Goal: Communication & Community: Answer question/provide support

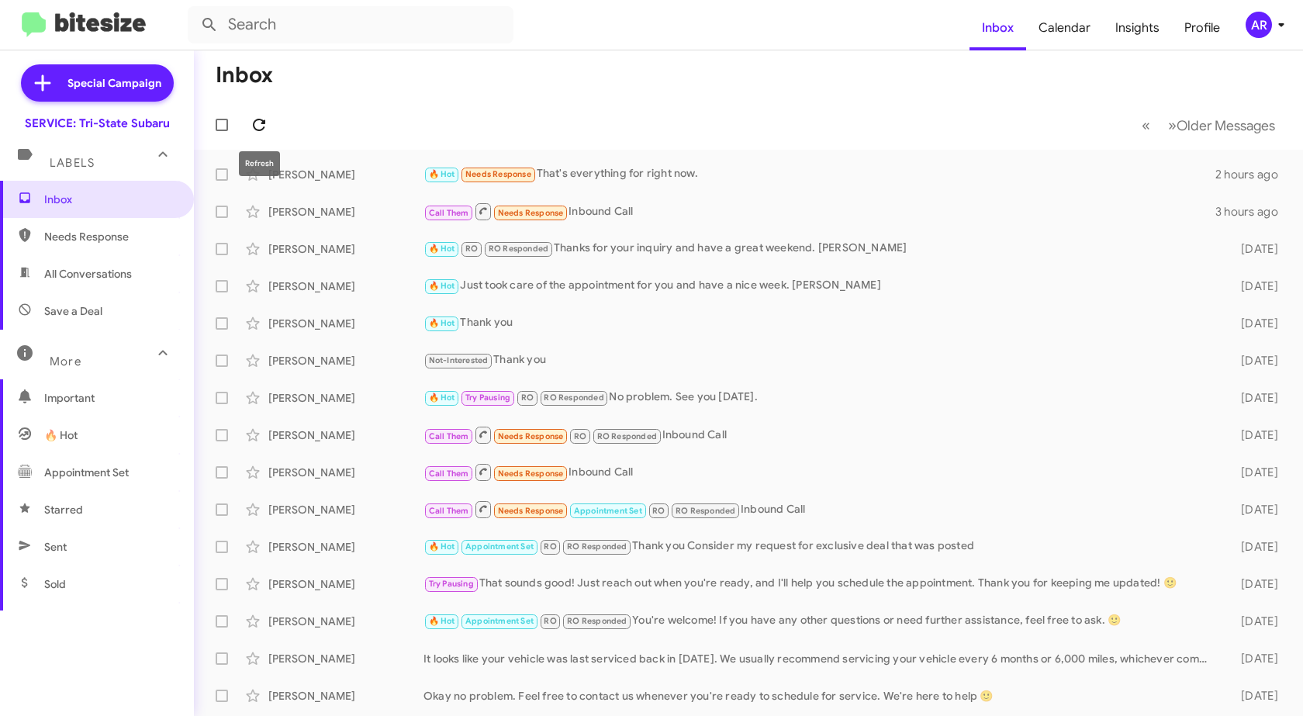
click at [260, 132] on icon at bounding box center [259, 125] width 19 height 19
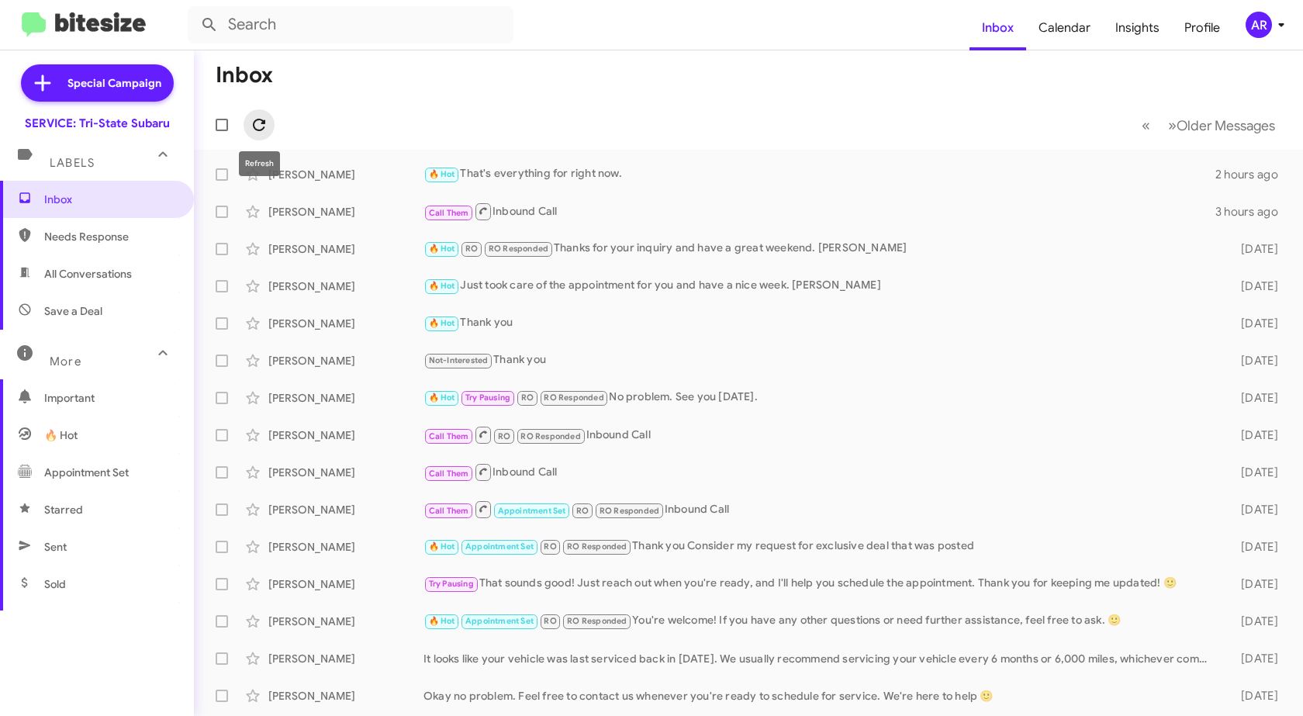
click at [257, 127] on icon at bounding box center [259, 125] width 19 height 19
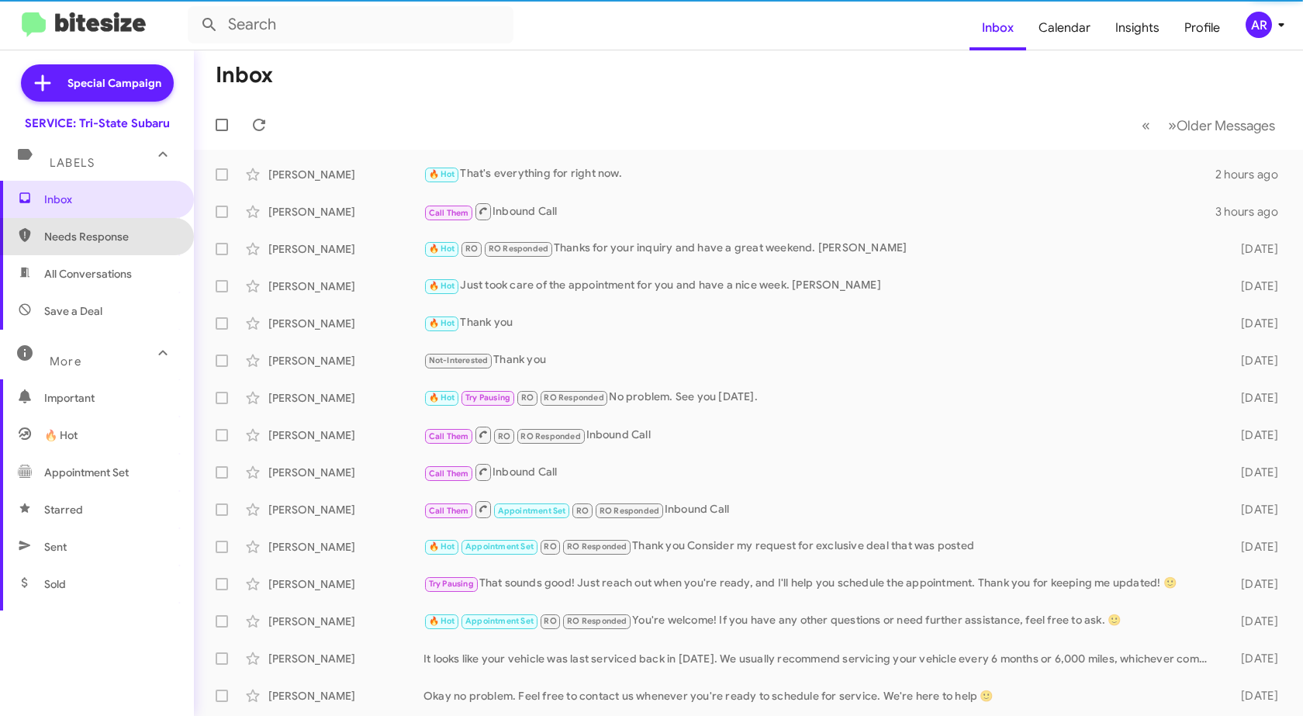
click at [119, 245] on span "Needs Response" at bounding box center [97, 236] width 194 height 37
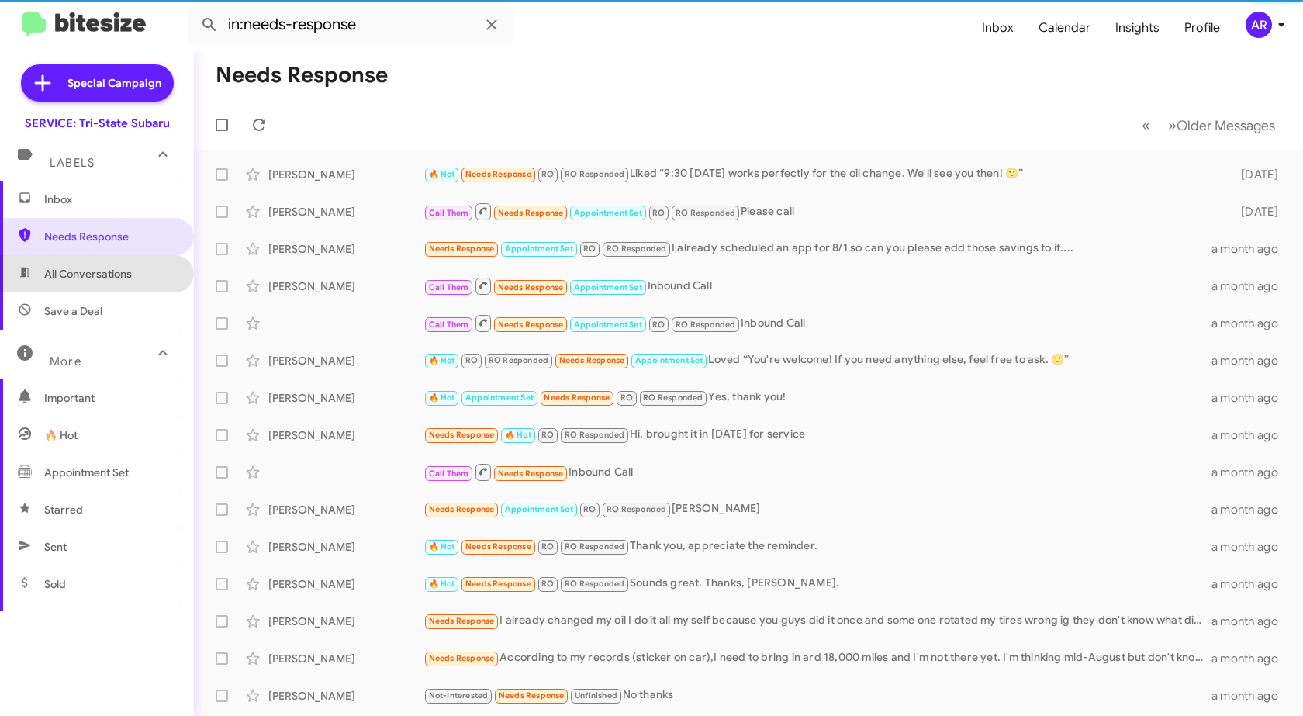
click at [119, 276] on span "All Conversations" at bounding box center [88, 274] width 88 height 16
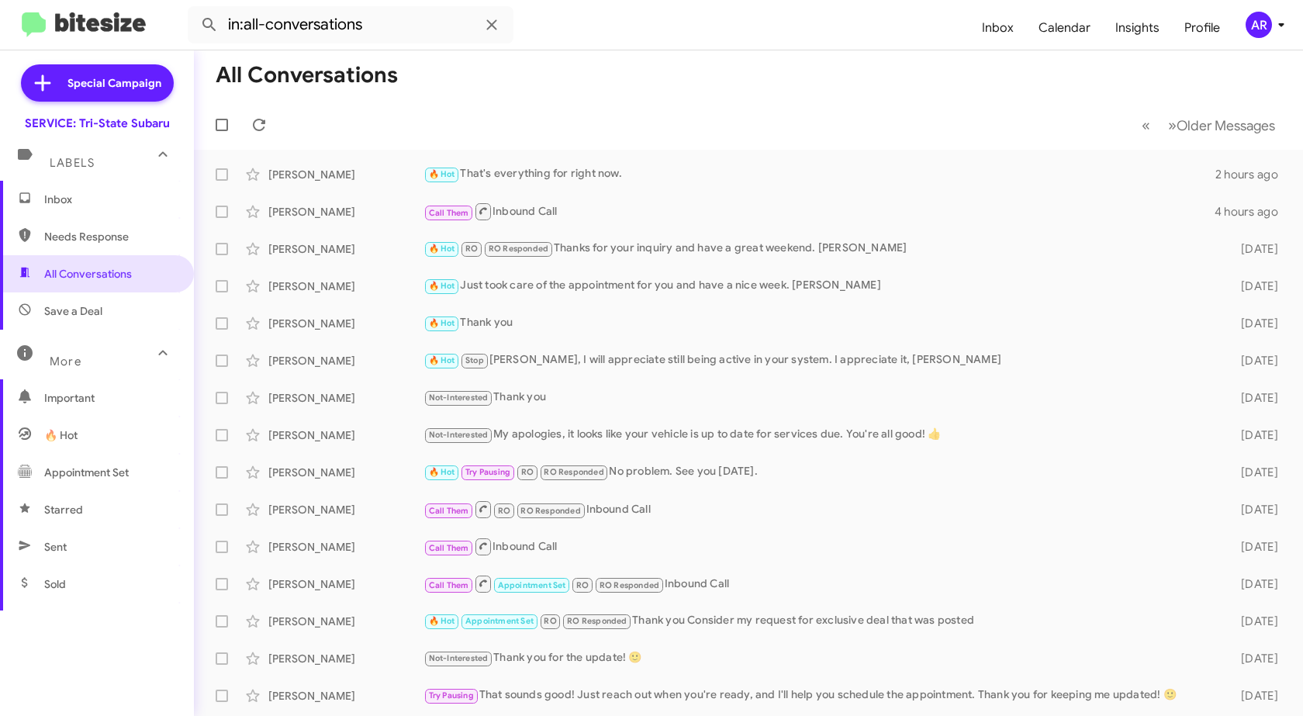
click at [133, 246] on span "Needs Response" at bounding box center [97, 236] width 194 height 37
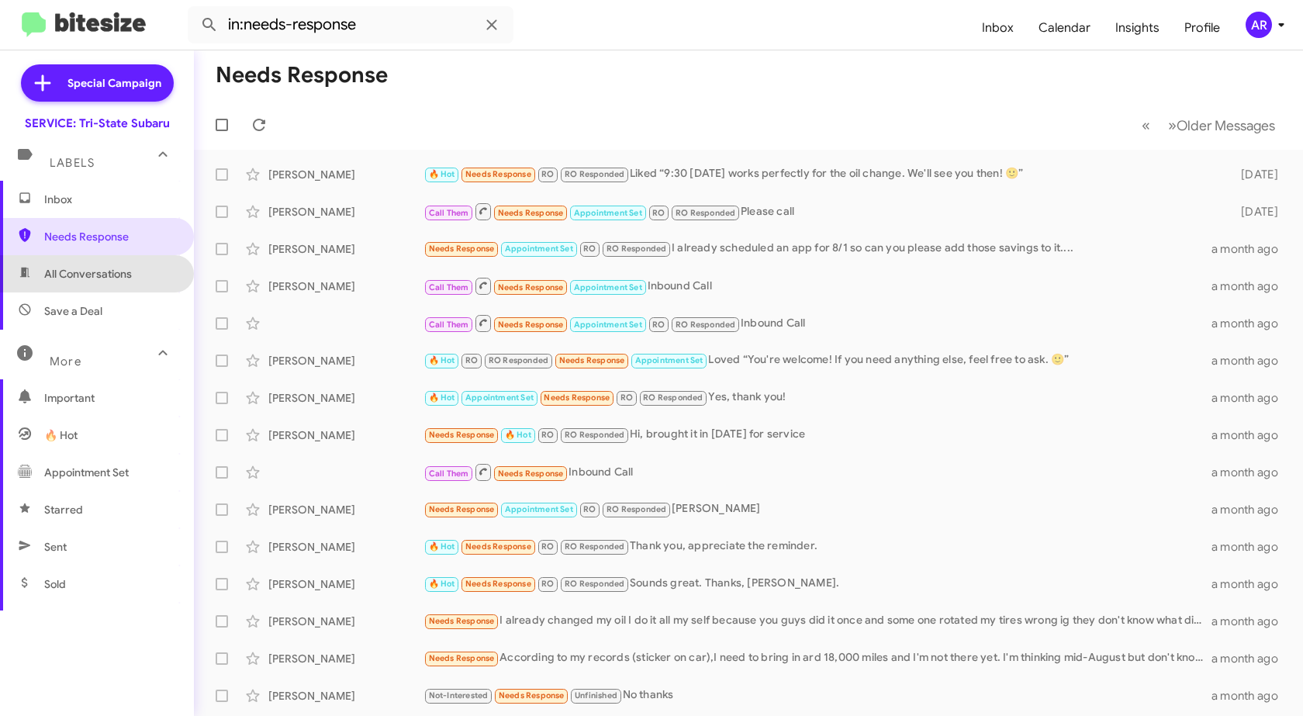
click at [133, 268] on span "All Conversations" at bounding box center [97, 273] width 194 height 37
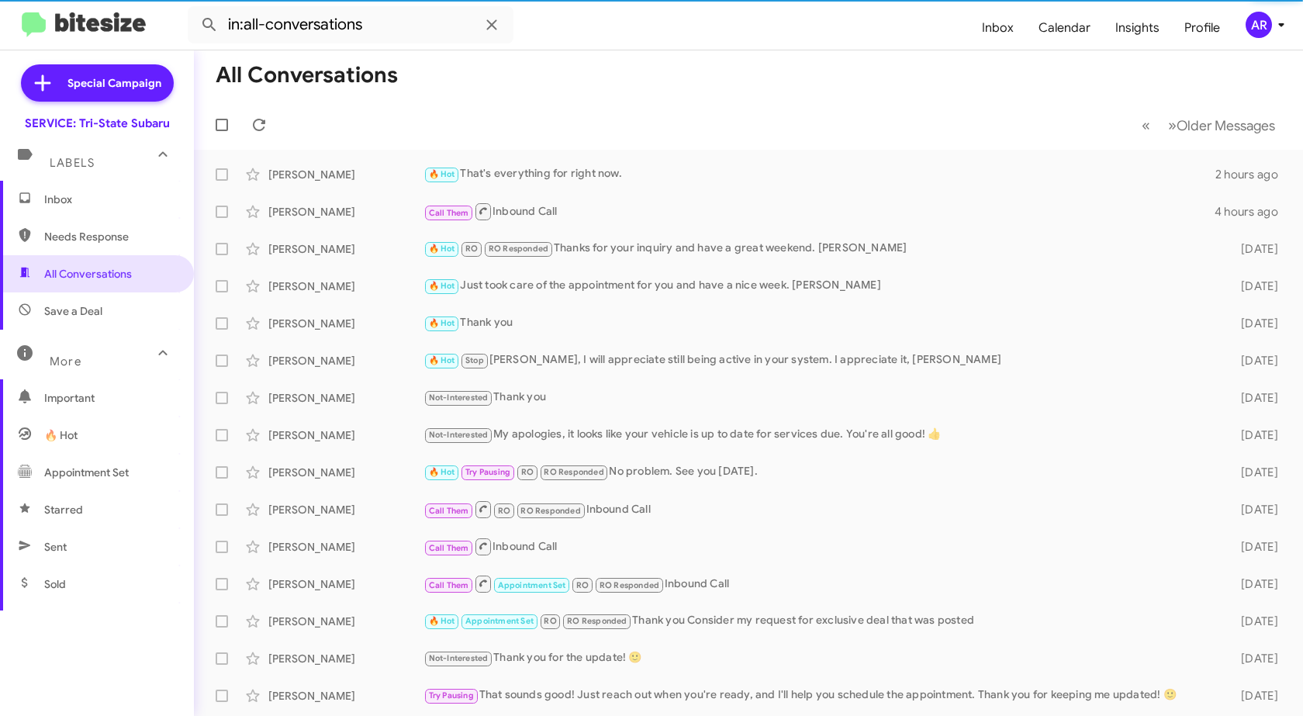
click at [116, 313] on span "Save a Deal" at bounding box center [97, 310] width 194 height 37
type input "in:not-interested"
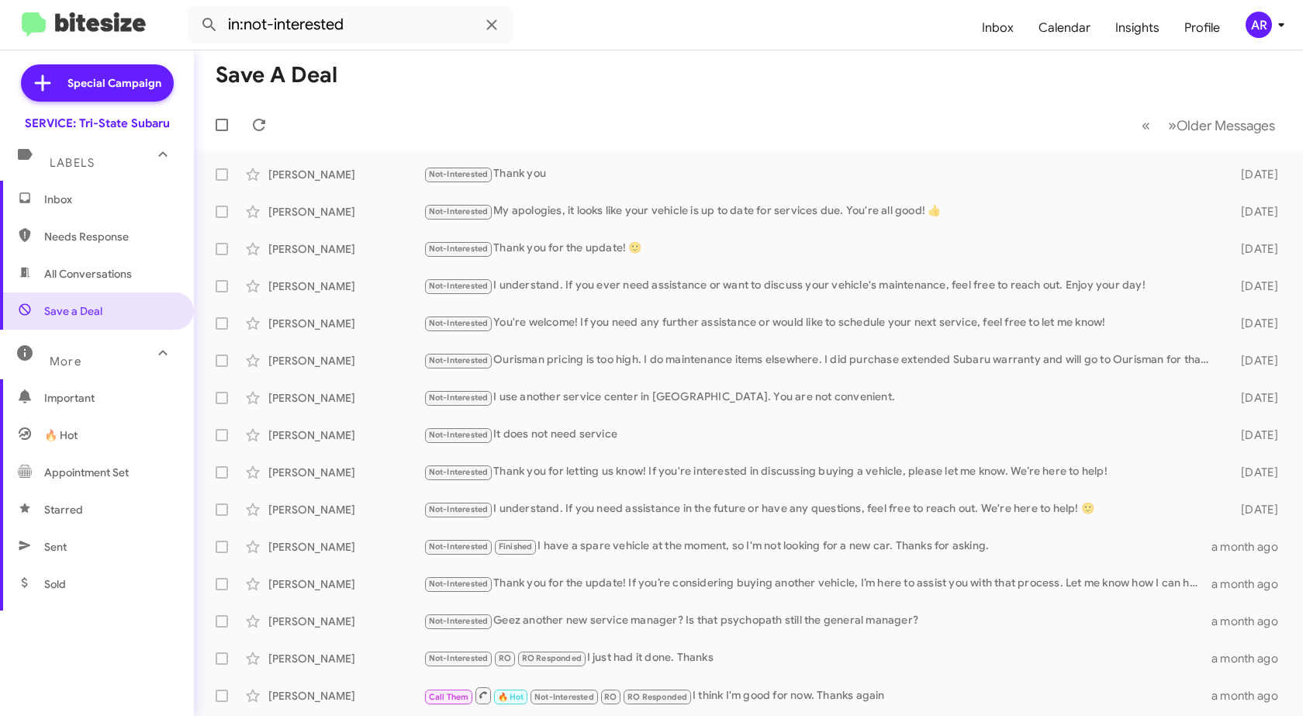
click at [165, 353] on mat-expansion-panel-header "More" at bounding box center [97, 355] width 194 height 50
click at [136, 347] on div "More" at bounding box center [81, 348] width 138 height 29
click at [121, 198] on span "Inbox" at bounding box center [110, 200] width 132 height 16
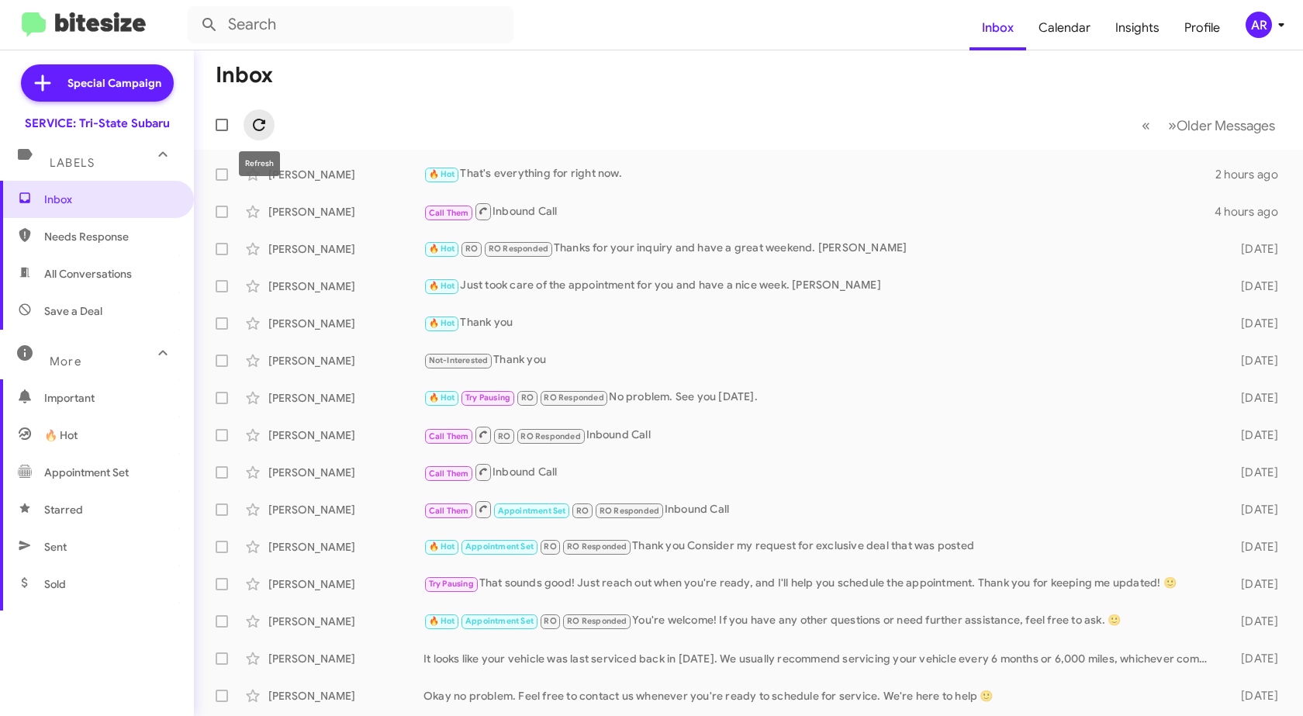
click at [258, 126] on icon at bounding box center [259, 125] width 19 height 19
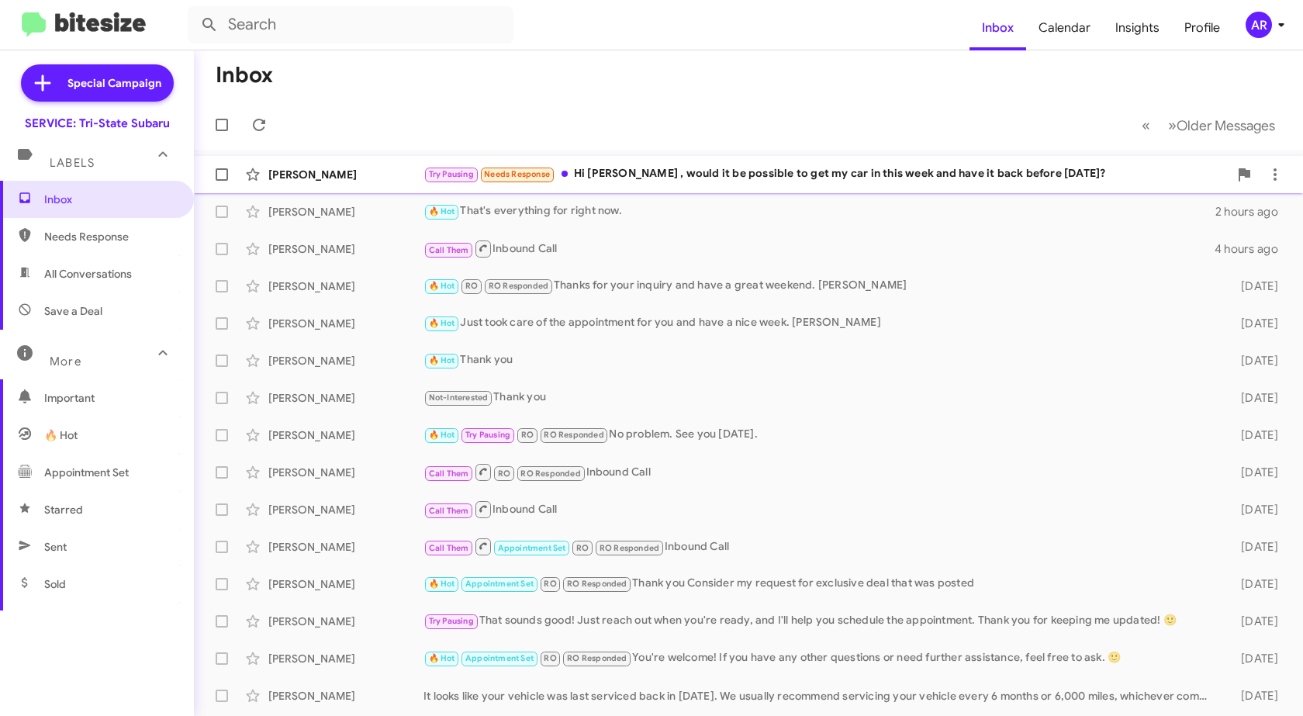
click at [319, 179] on div "[PERSON_NAME]" at bounding box center [345, 175] width 155 height 16
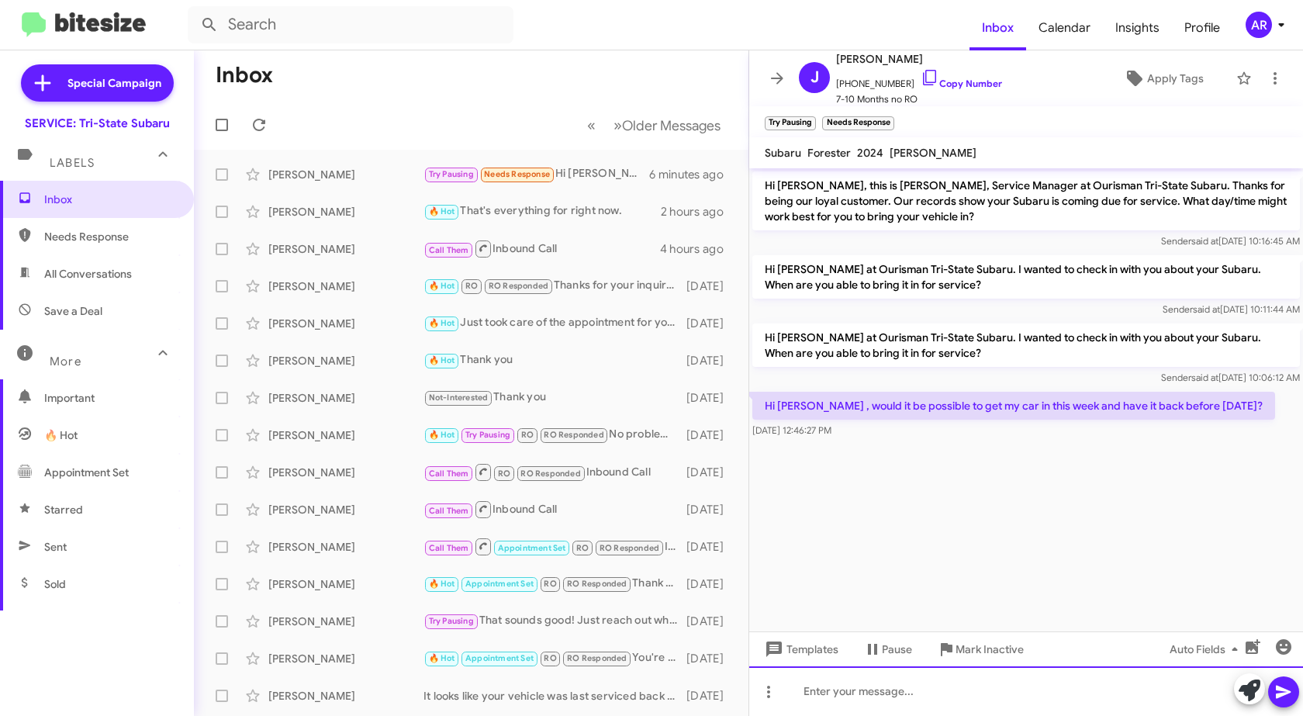
click at [1121, 696] on div at bounding box center [1026, 691] width 554 height 50
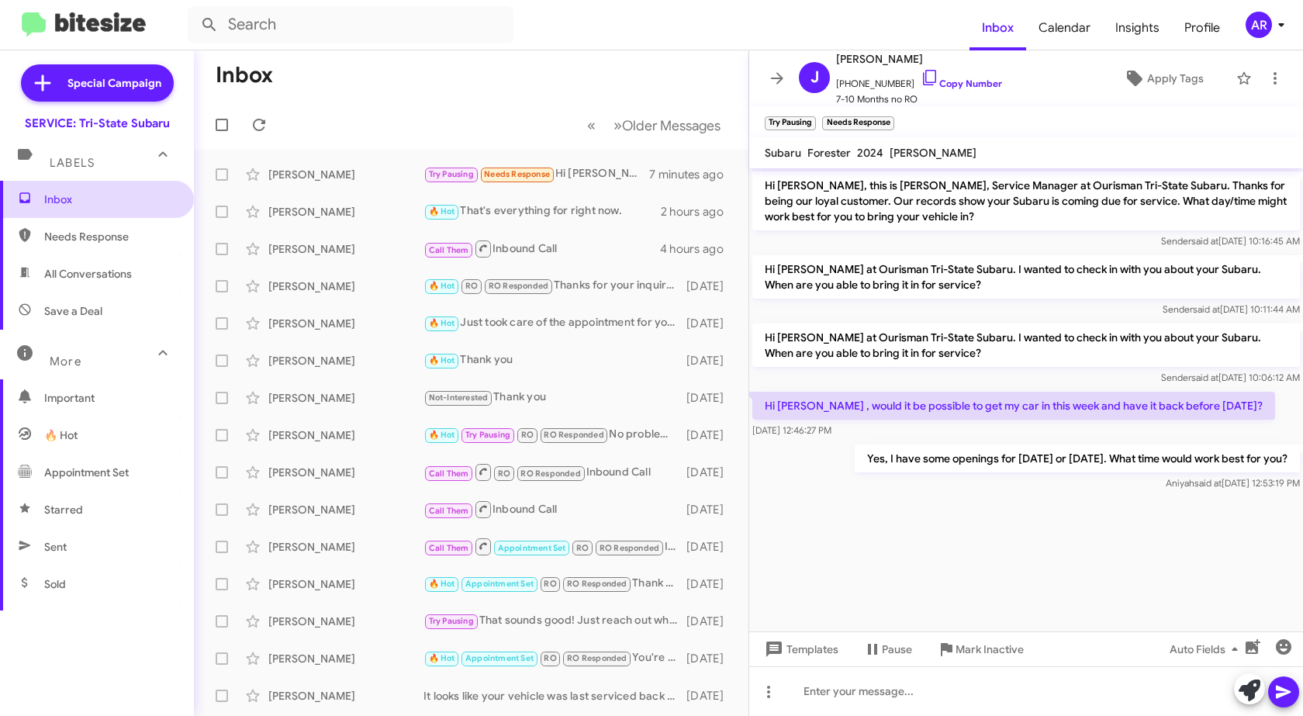
click at [94, 211] on span "Inbox" at bounding box center [97, 199] width 194 height 37
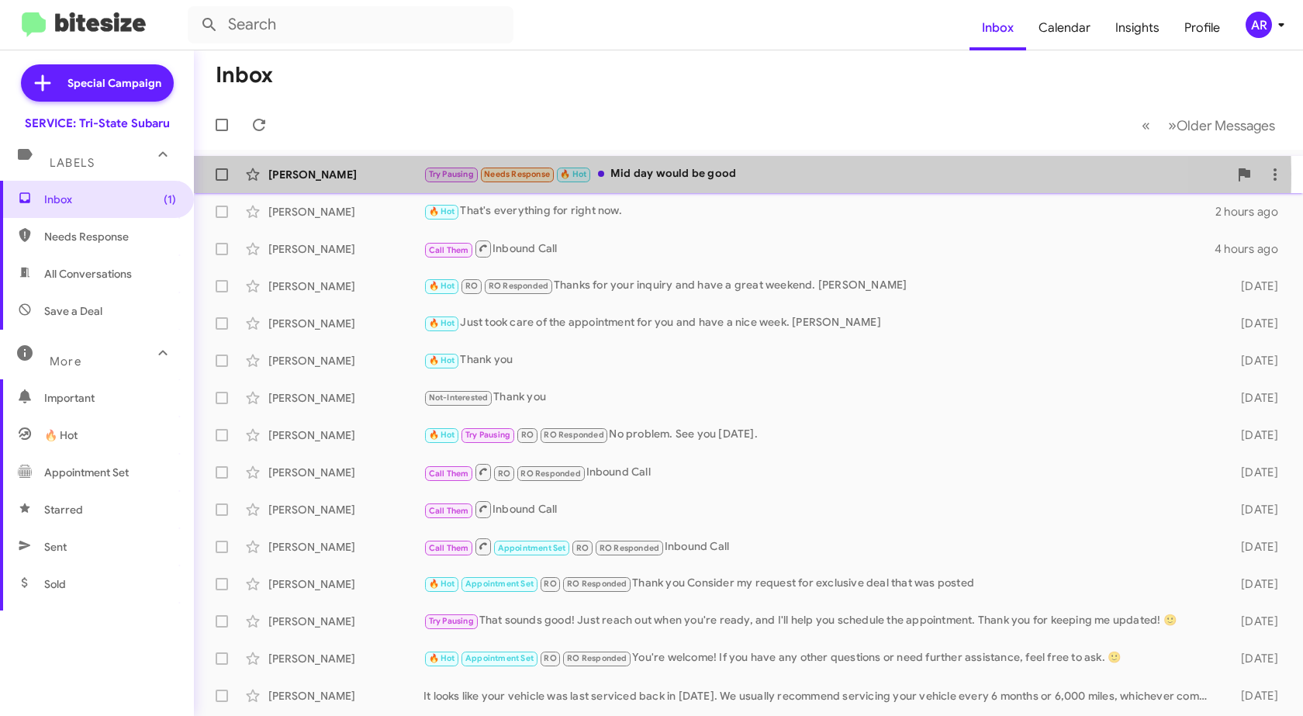
click at [648, 174] on div "Try Pausing Needs Response 🔥 Hot Mid day would be good" at bounding box center [825, 174] width 805 height 18
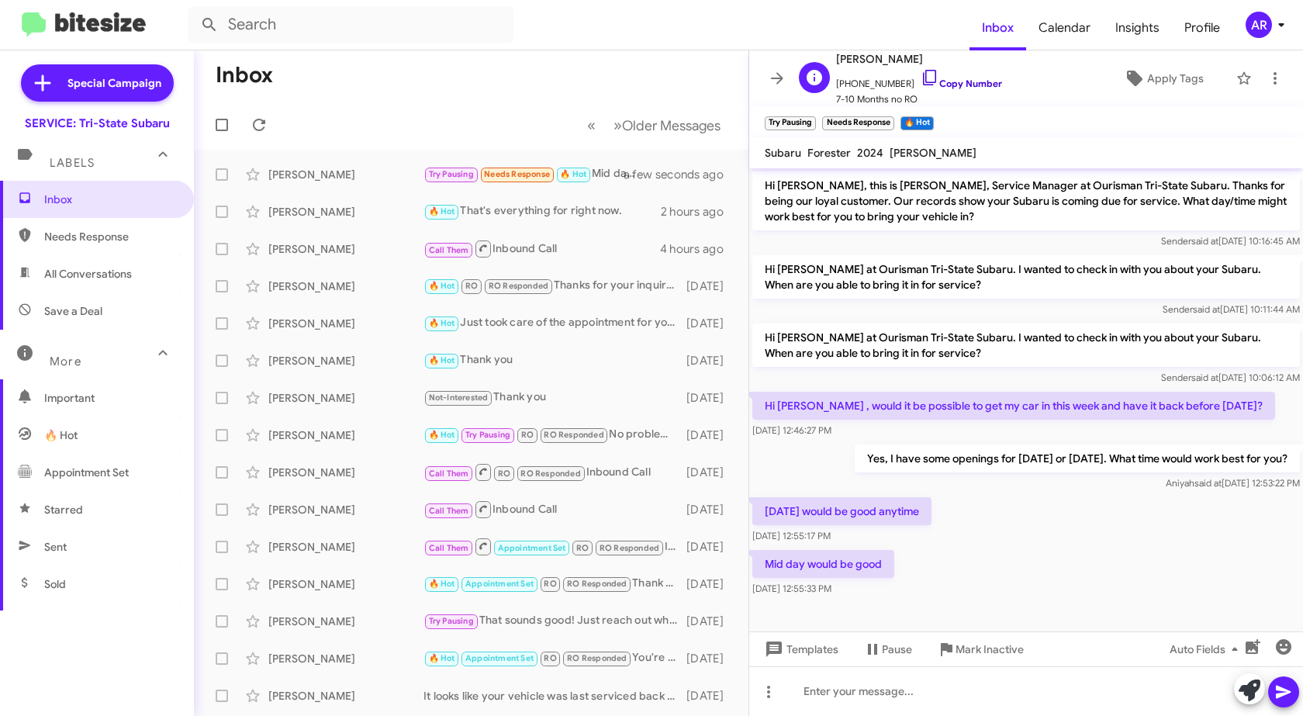
click at [920, 74] on icon at bounding box center [929, 77] width 19 height 19
click at [920, 73] on icon at bounding box center [929, 77] width 19 height 19
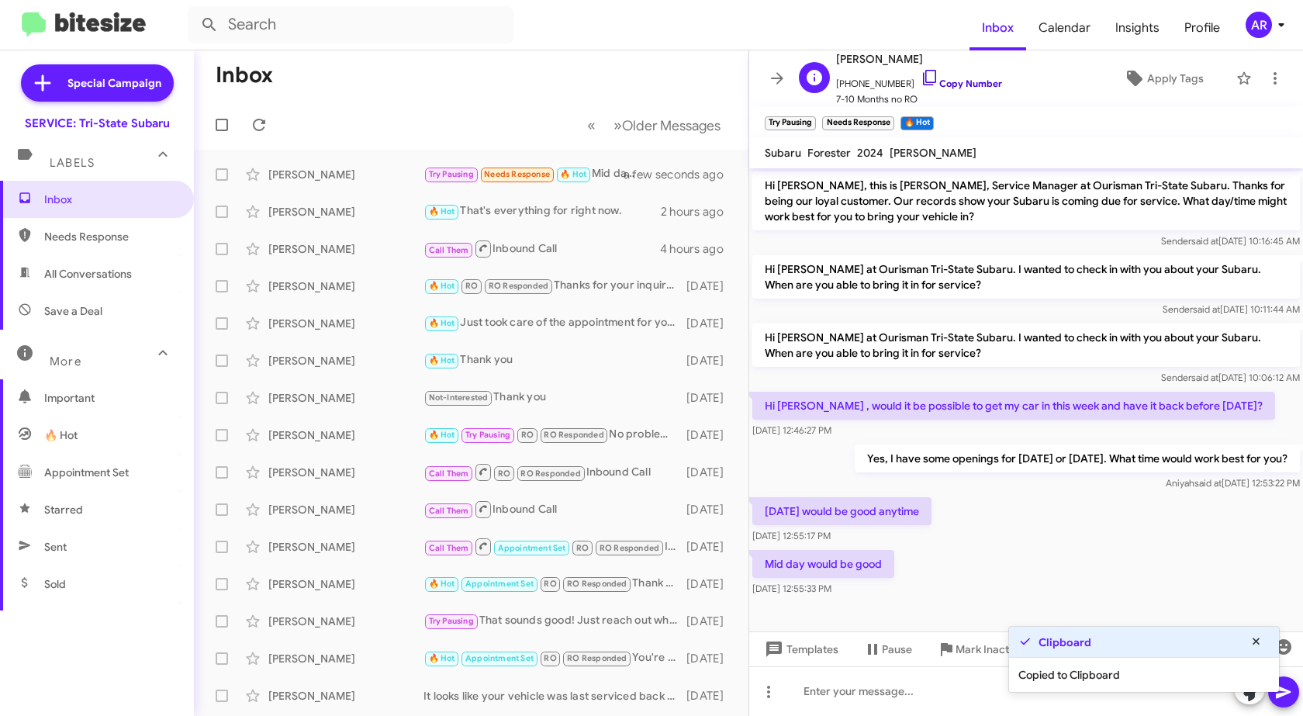
click at [920, 73] on icon at bounding box center [929, 77] width 19 height 19
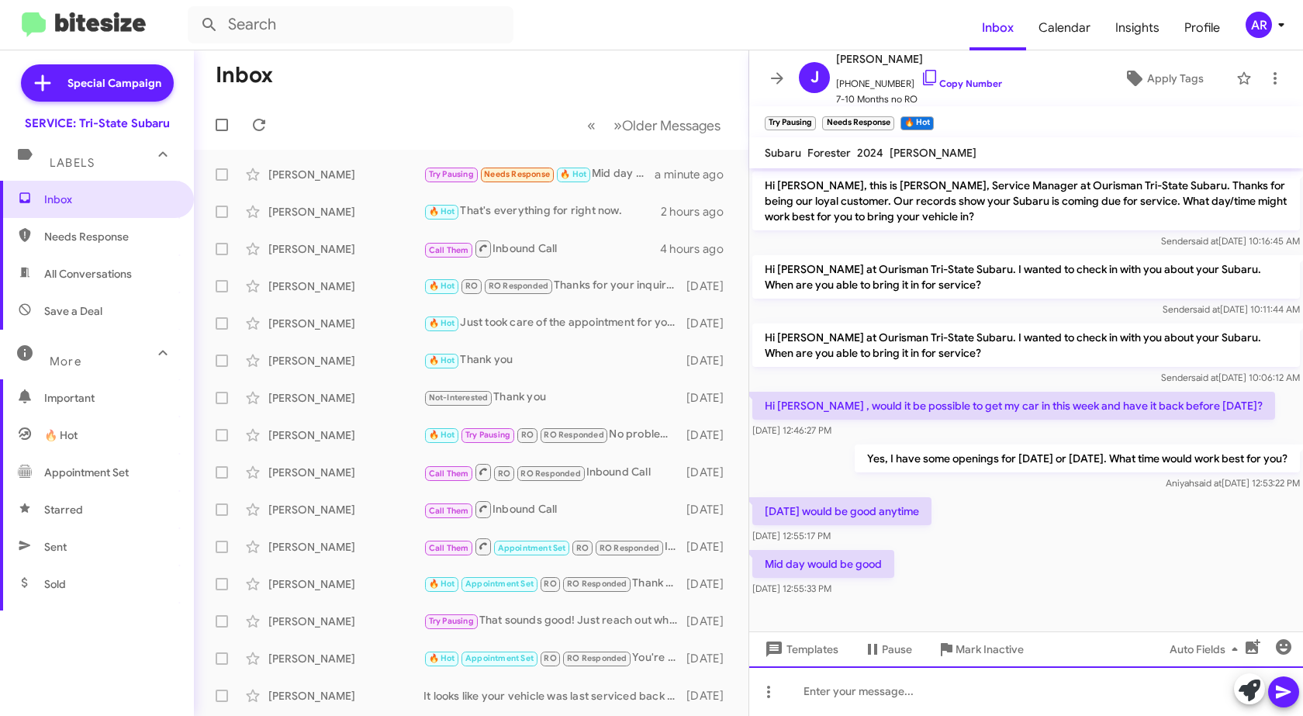
click at [889, 695] on div at bounding box center [1026, 691] width 554 height 50
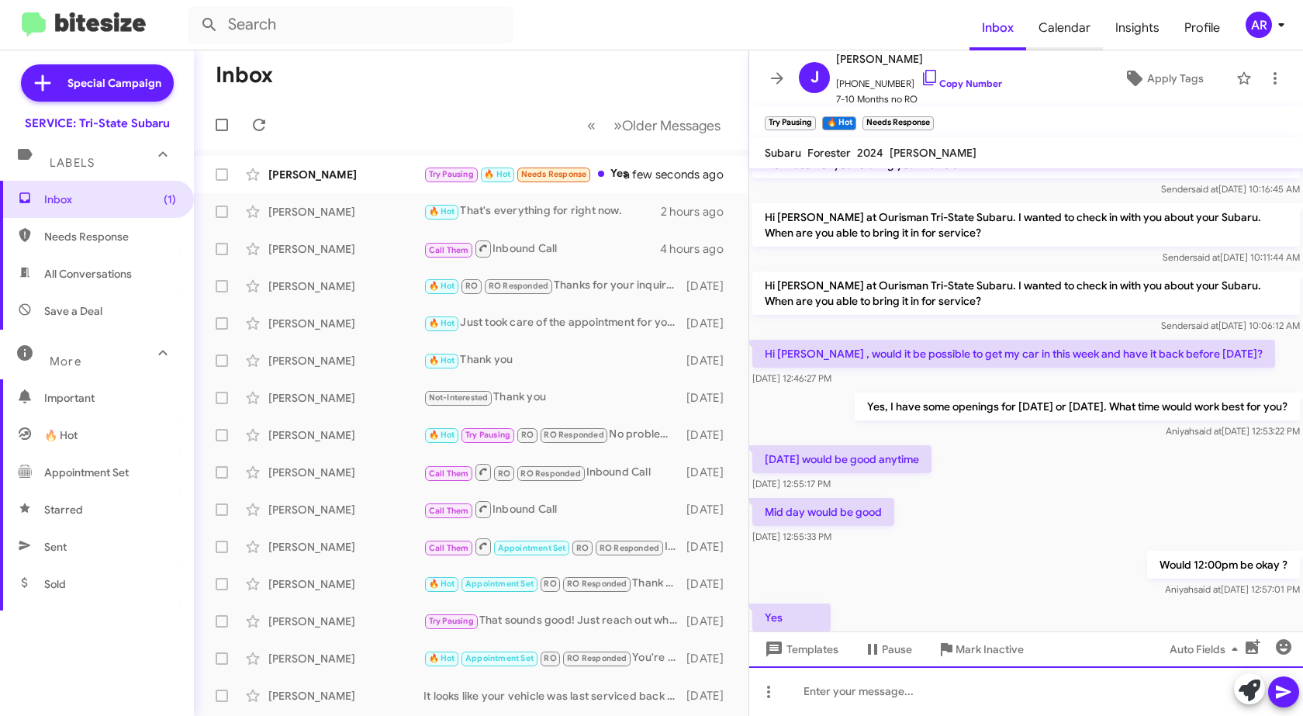
scroll to position [109, 0]
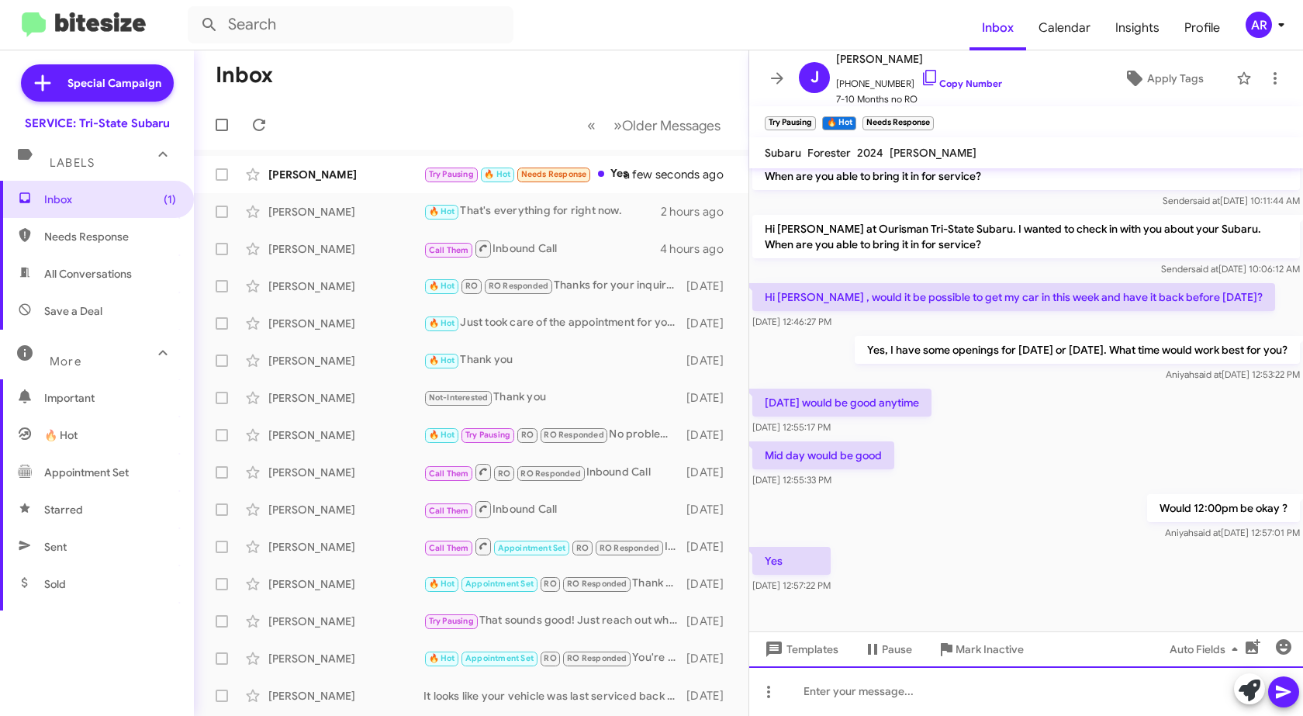
click at [1051, 684] on div at bounding box center [1026, 691] width 554 height 50
click at [1241, 680] on icon at bounding box center [1249, 690] width 22 height 22
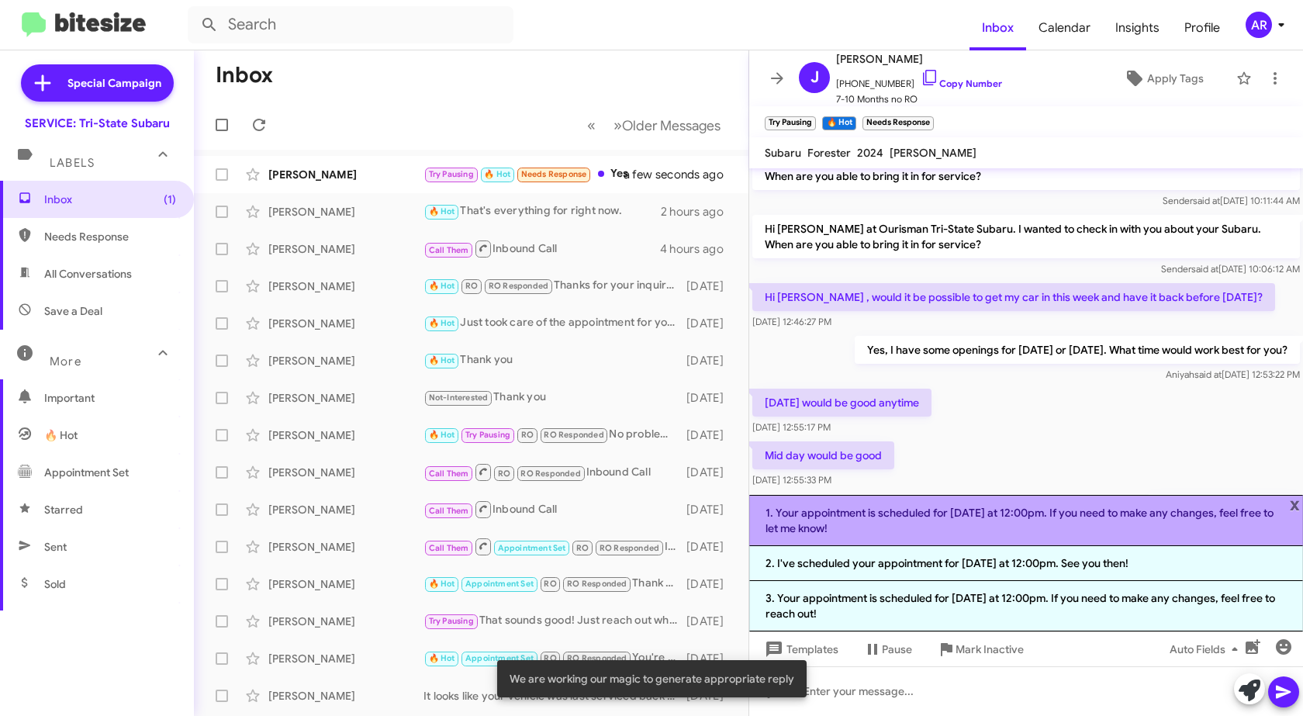
click at [1041, 497] on li "1. Your appointment is scheduled for [DATE] at 12:00pm. If you need to make any…" at bounding box center [1026, 520] width 554 height 51
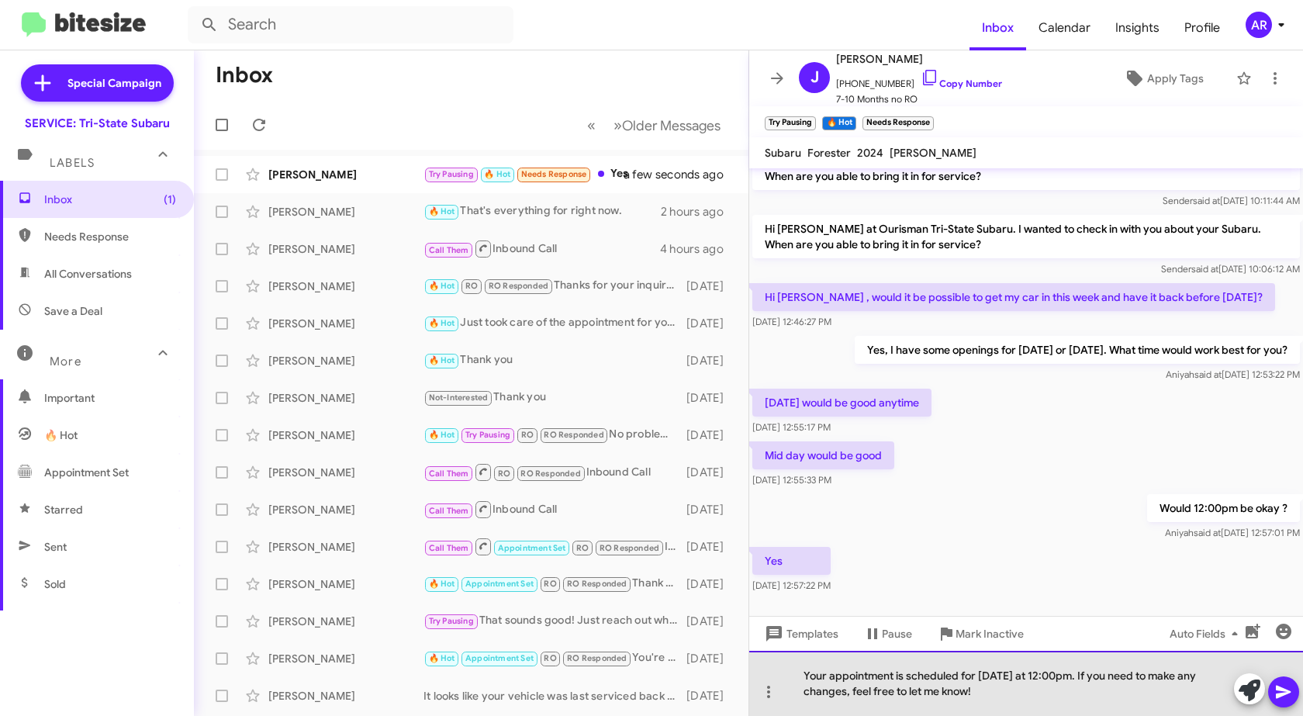
click at [1051, 701] on div "Your appointment is scheduled for [DATE] at 12:00pm. If you need to make any ch…" at bounding box center [1026, 683] width 554 height 65
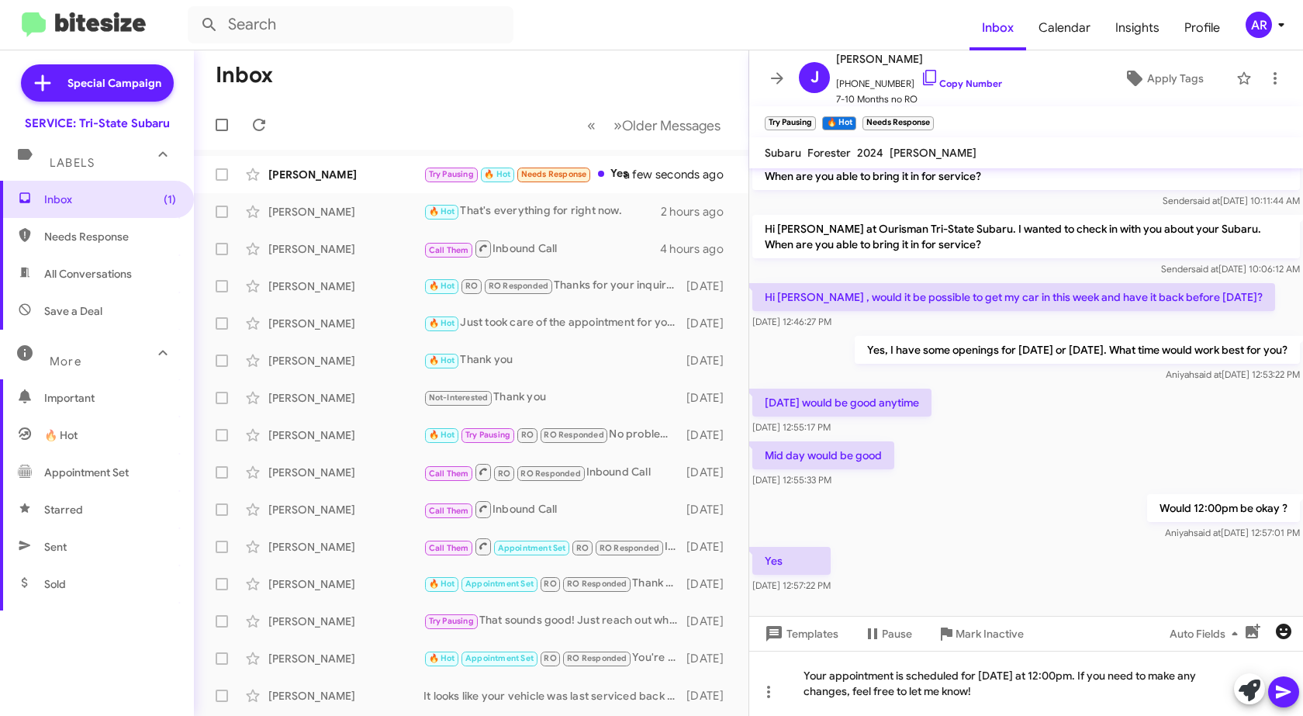
click at [1287, 626] on icon "button" at bounding box center [1283, 631] width 16 height 16
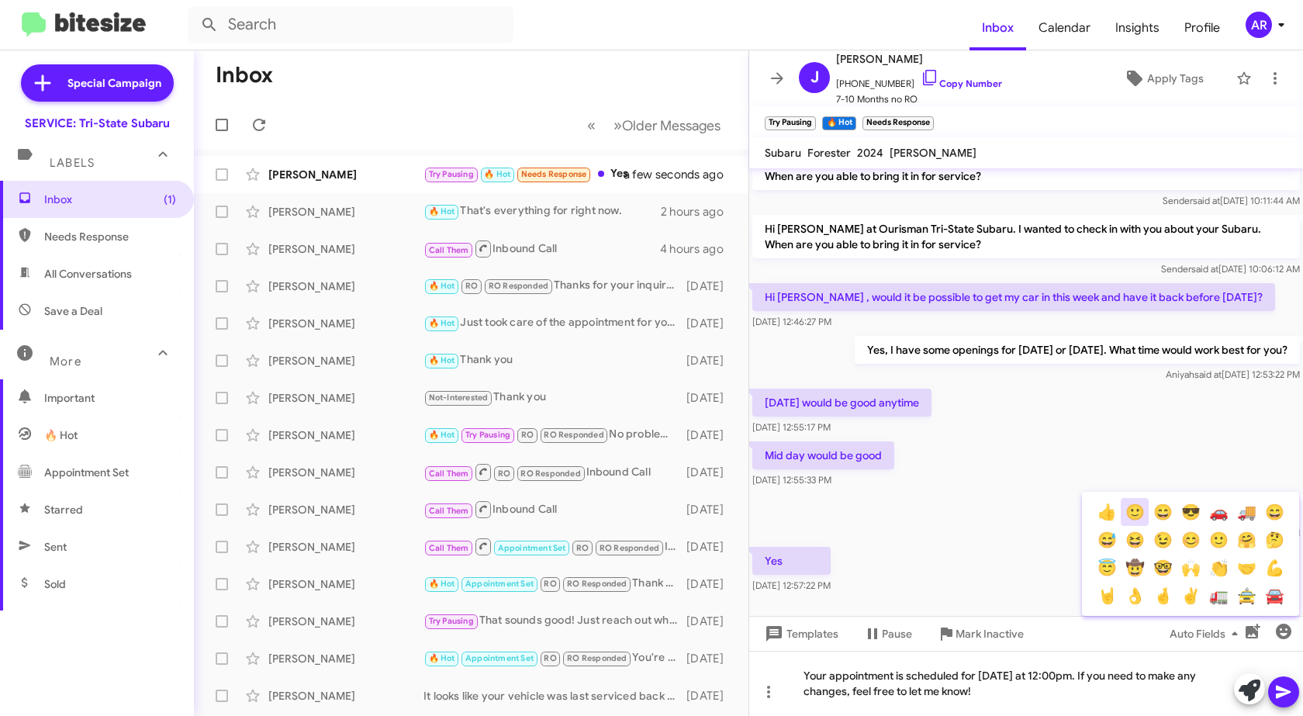
click at [1135, 509] on button "🙂" at bounding box center [1134, 512] width 28 height 28
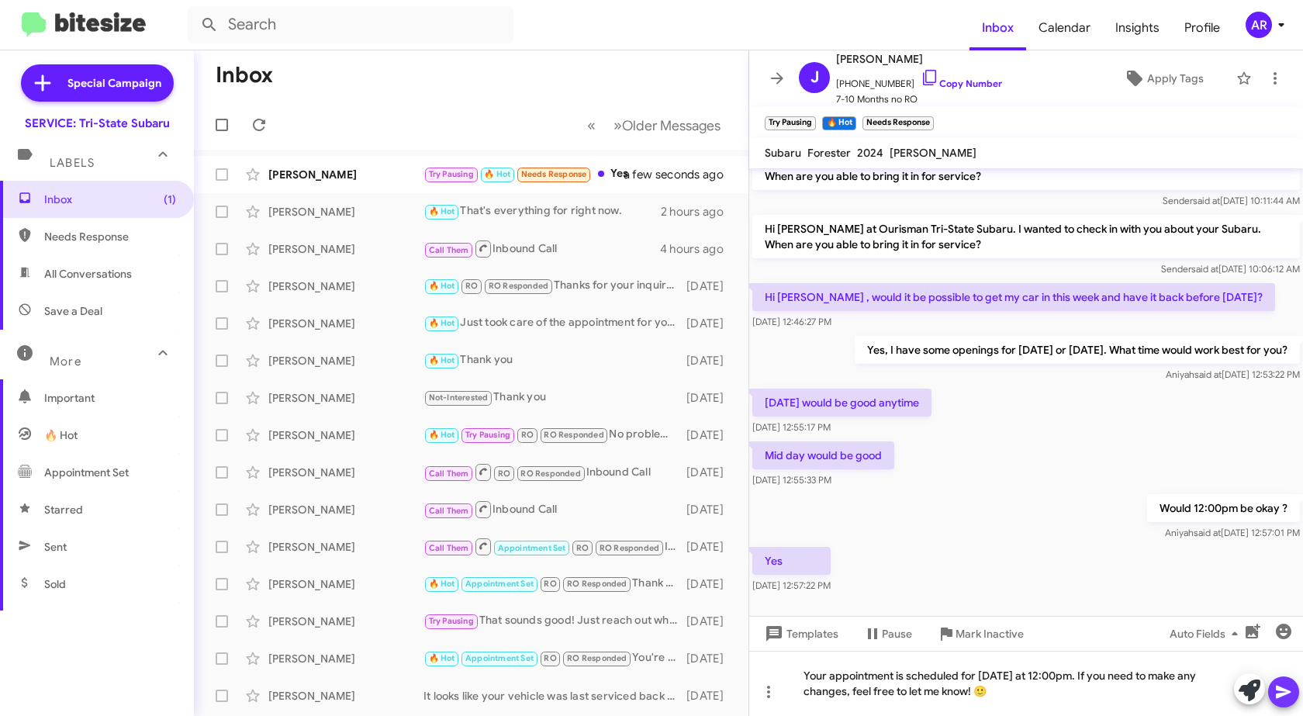
click at [1283, 692] on icon at bounding box center [1283, 691] width 19 height 19
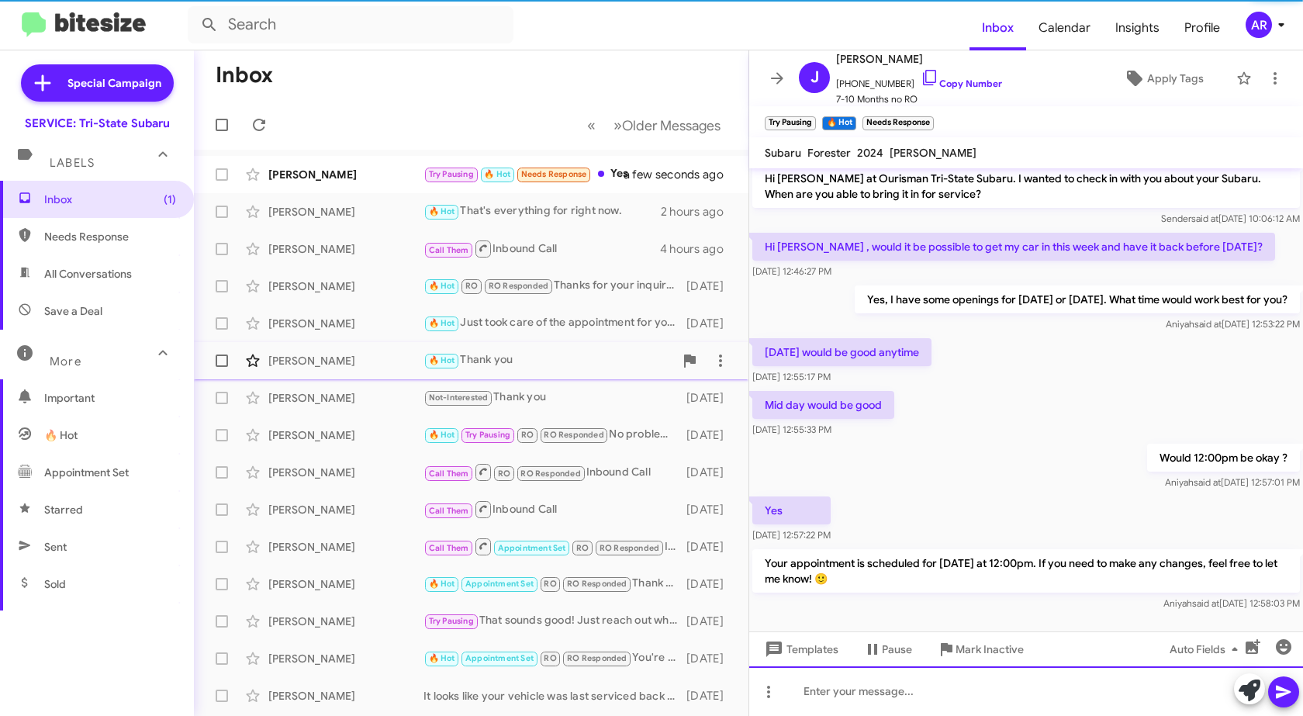
scroll to position [181, 0]
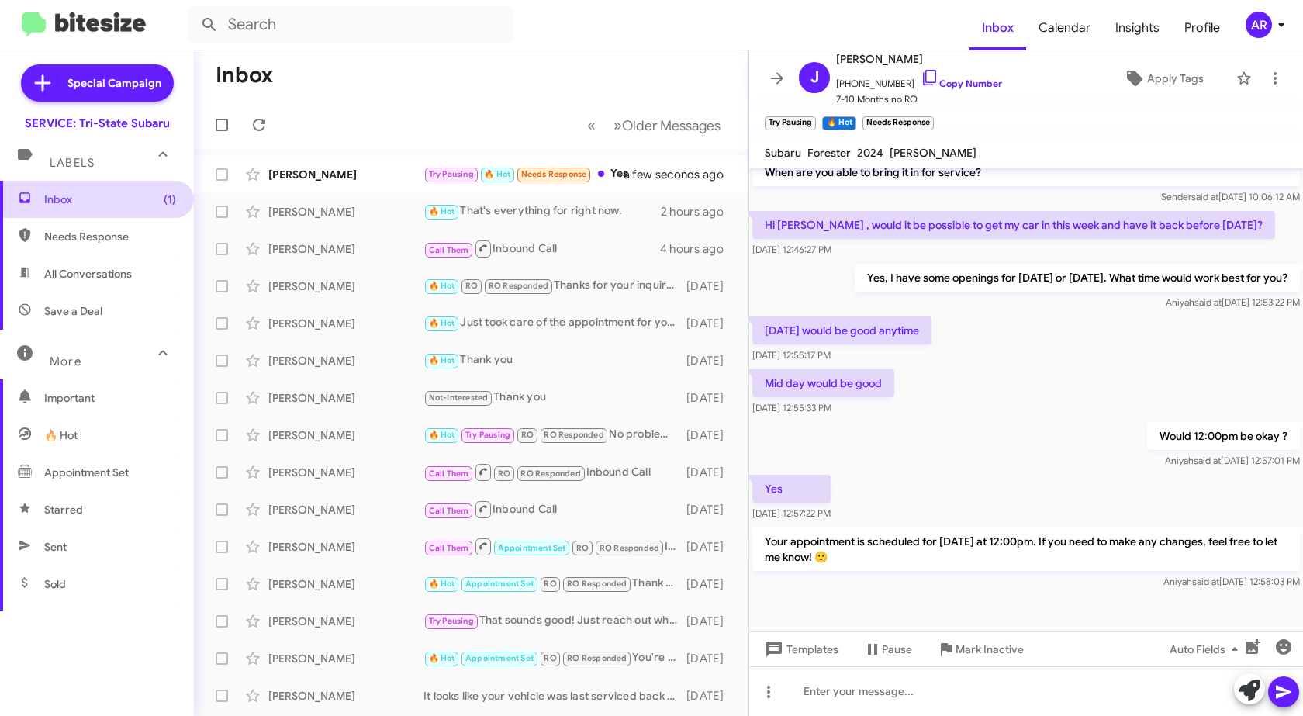
click at [104, 192] on span "Inbox (1)" at bounding box center [110, 200] width 132 height 16
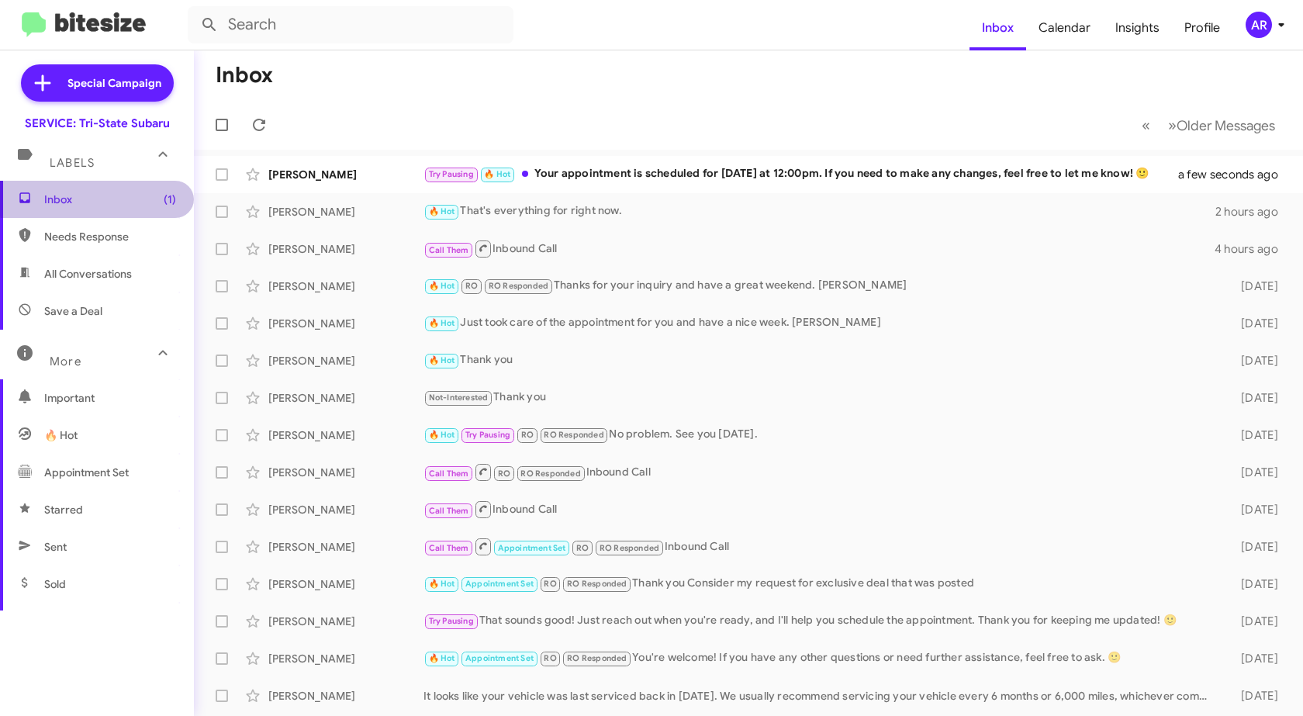
click at [132, 196] on span "Inbox (1)" at bounding box center [110, 200] width 132 height 16
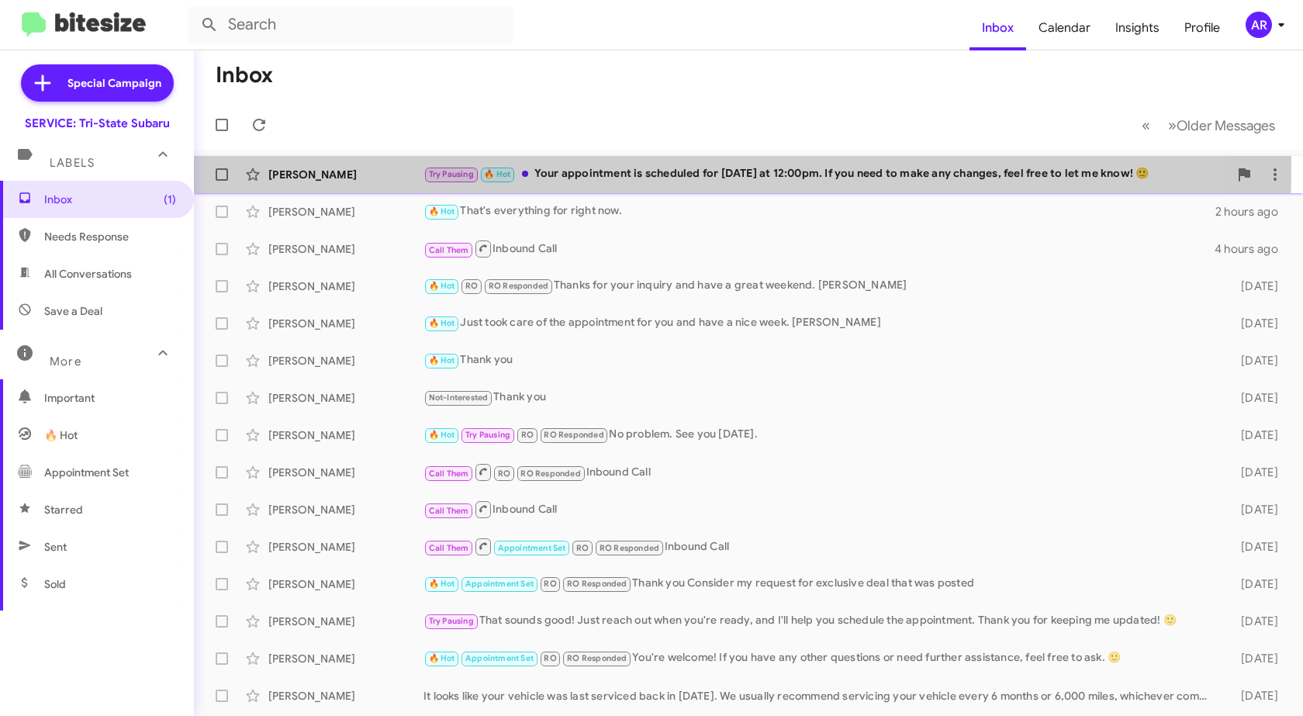
drag, startPoint x: 371, startPoint y: 167, endPoint x: 320, endPoint y: 168, distance: 51.2
click at [371, 167] on div "[PERSON_NAME]" at bounding box center [345, 175] width 155 height 16
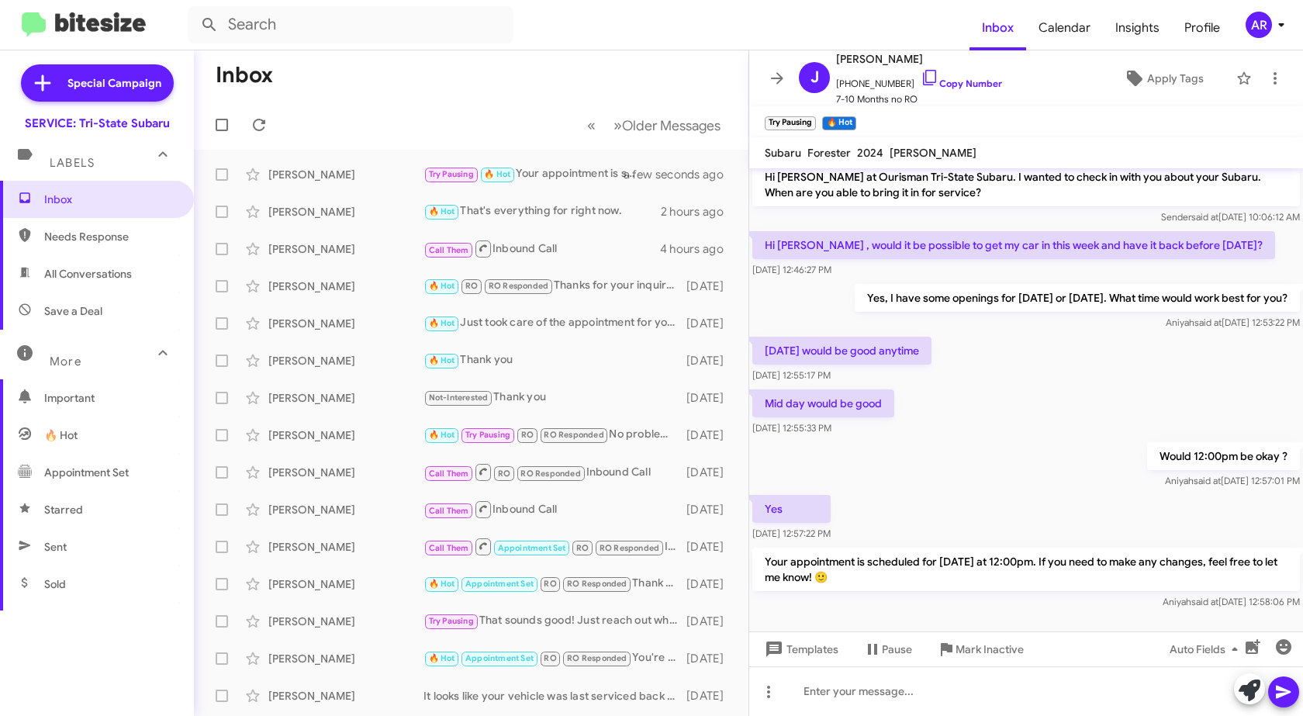
scroll to position [181, 0]
